Goal: Navigation & Orientation: Find specific page/section

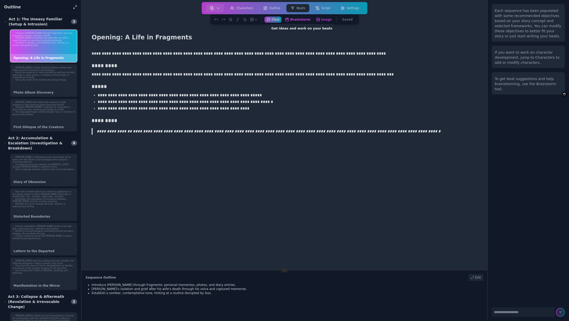
click at [301, 18] on button "Brainstorm Get ideas and work on your beats" at bounding box center [298, 19] width 30 height 6
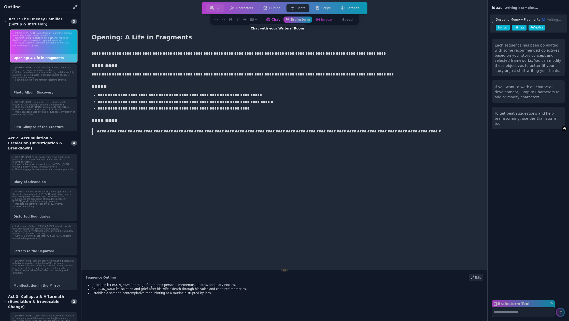
click at [281, 20] on button "Chat Chat with your Writers' Room" at bounding box center [273, 19] width 18 height 6
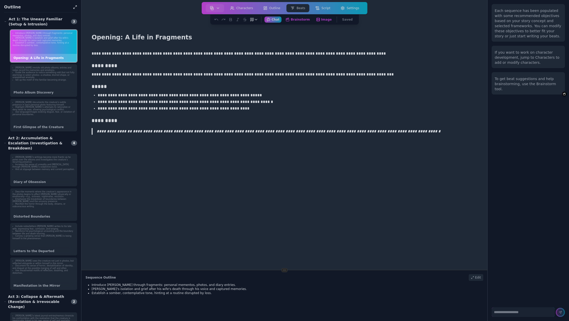
click at [258, 21] on icon "button" at bounding box center [256, 20] width 4 height 4
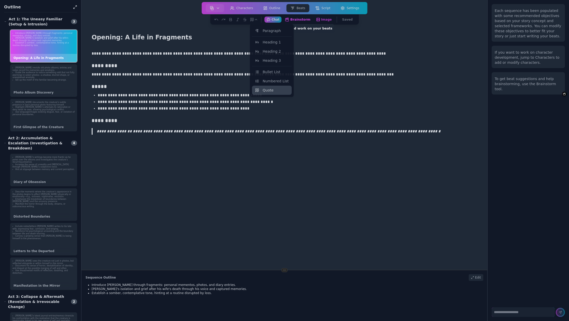
click at [301, 20] on button "Brainstorm Get ideas and work on your beats" at bounding box center [298, 19] width 30 height 6
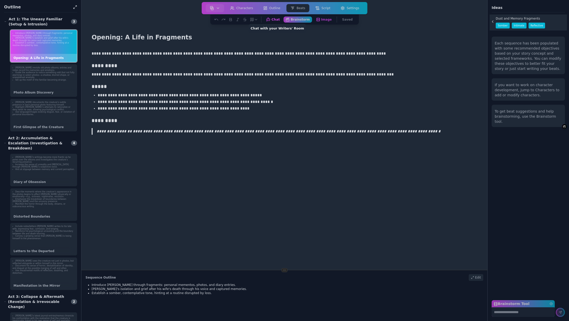
click at [279, 22] on button "Chat Chat with your Writers' Room" at bounding box center [273, 19] width 18 height 6
